Goal: Find specific page/section: Find specific page/section

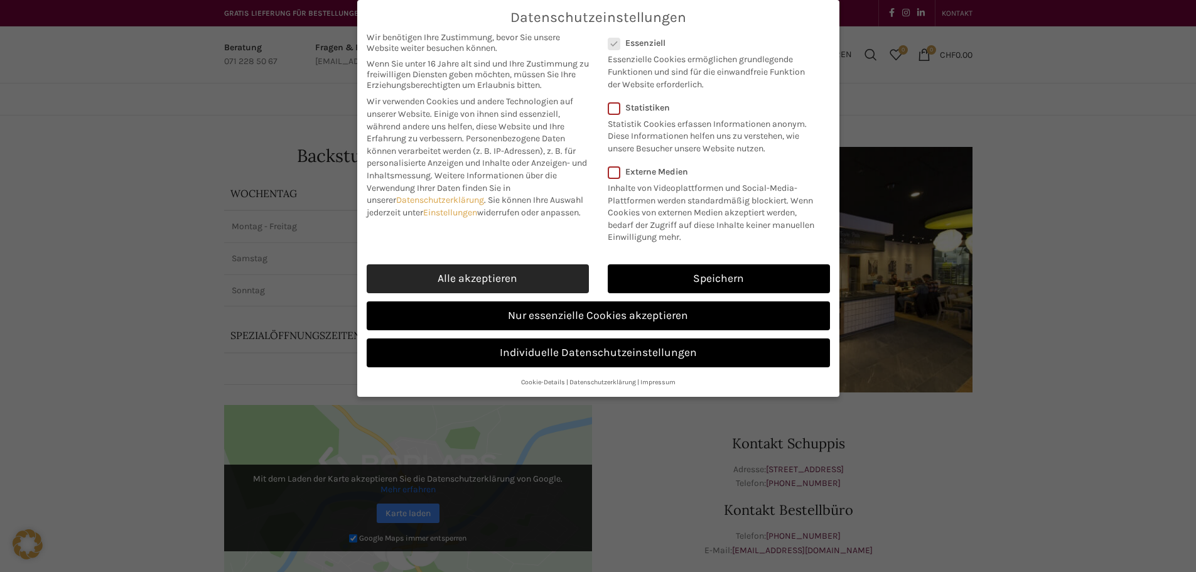
click at [518, 277] on link "Alle akzeptieren" at bounding box center [478, 278] width 222 height 29
checkbox input "true"
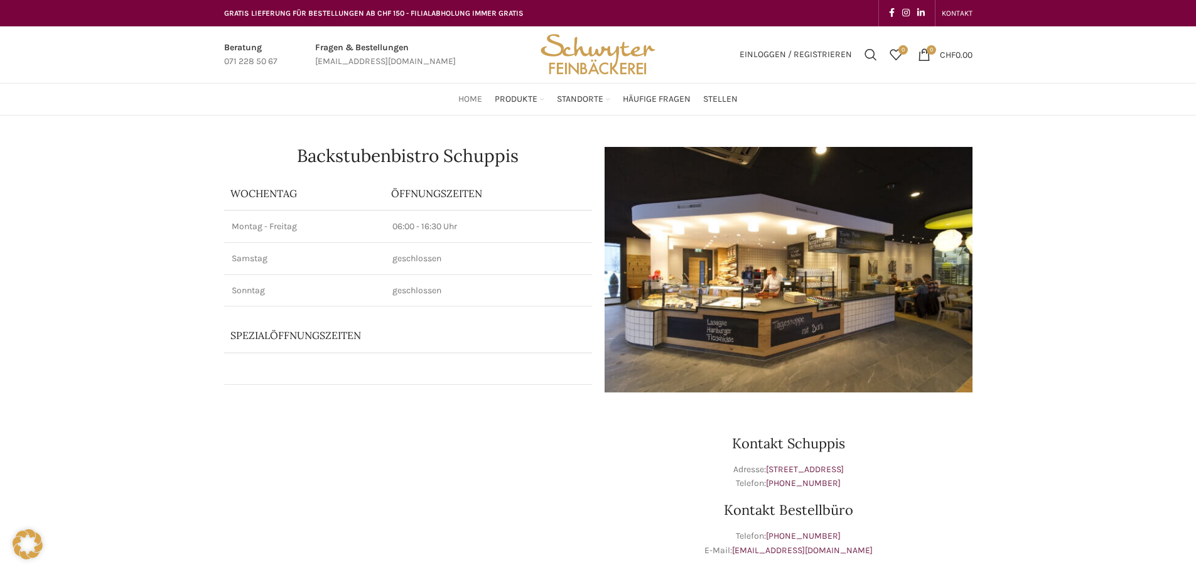
click at [472, 97] on span "Home" at bounding box center [470, 100] width 24 height 12
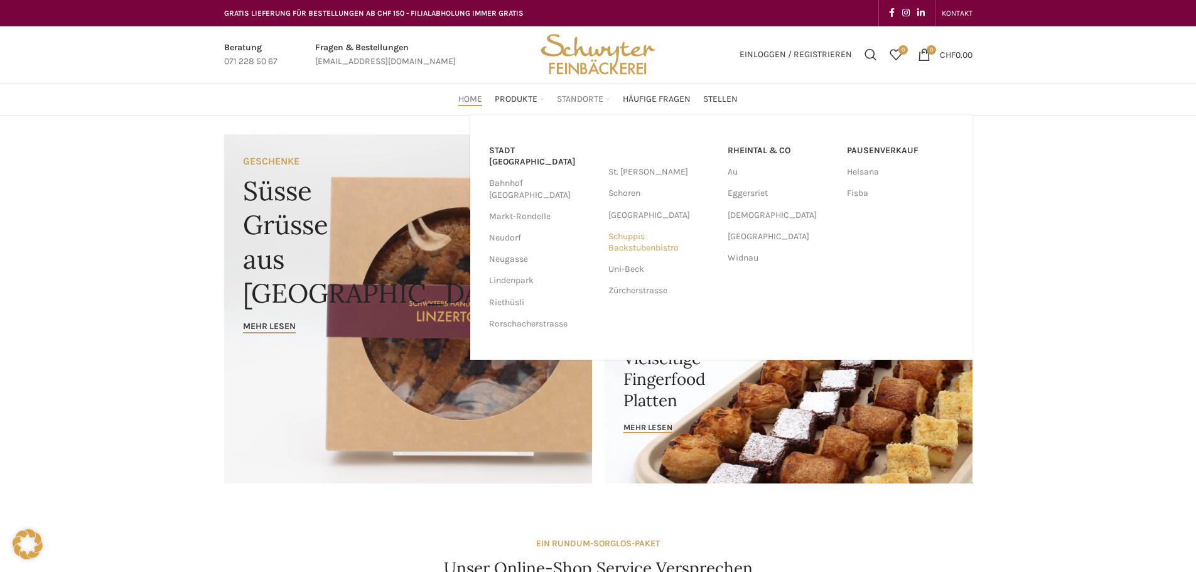
click at [629, 247] on link "Schuppis Backstubenbistro" at bounding box center [662, 242] width 107 height 33
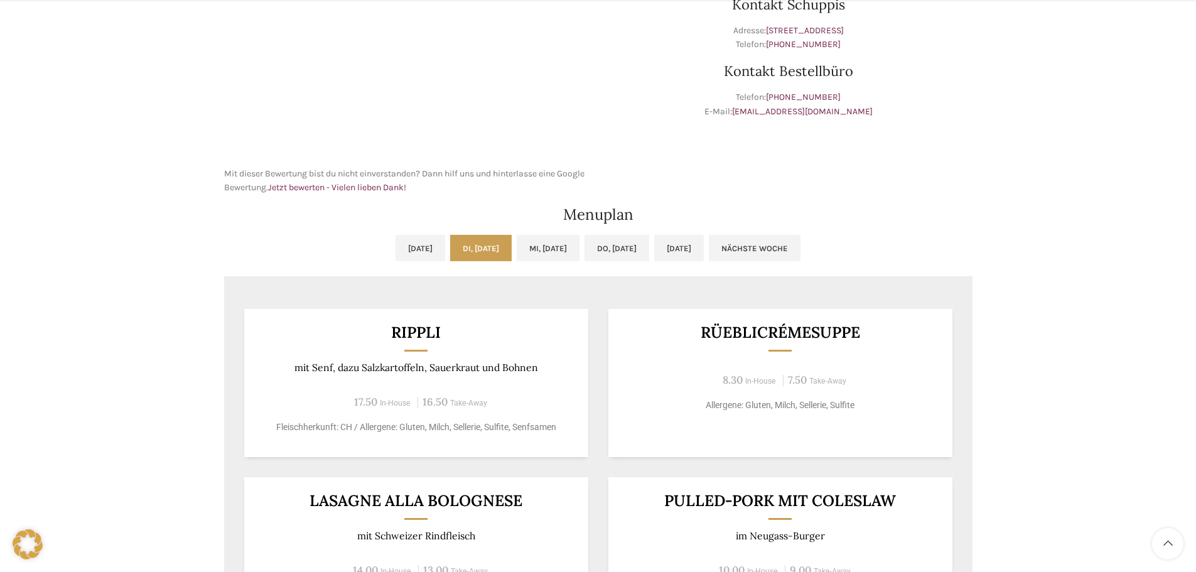
scroll to position [440, 0]
